Goal: Task Accomplishment & Management: Manage account settings

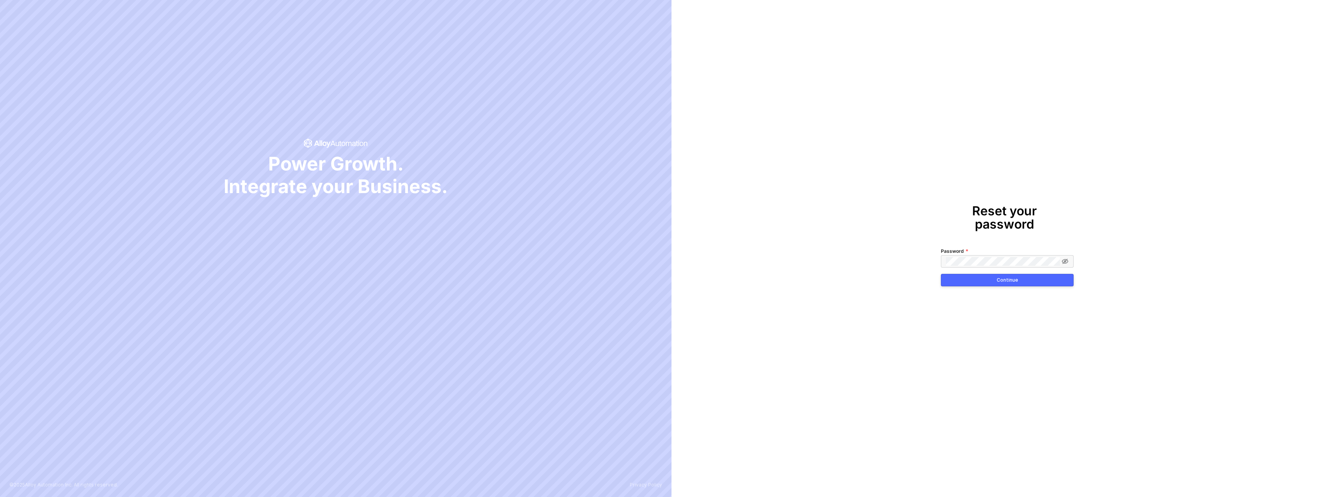
click at [958, 247] on label "Password" at bounding box center [955, 251] width 28 height 8
click at [958, 255] on span at bounding box center [1007, 261] width 133 height 12
click at [941, 274] on button "Continue" at bounding box center [1007, 280] width 133 height 12
